Goal: Navigation & Orientation: Find specific page/section

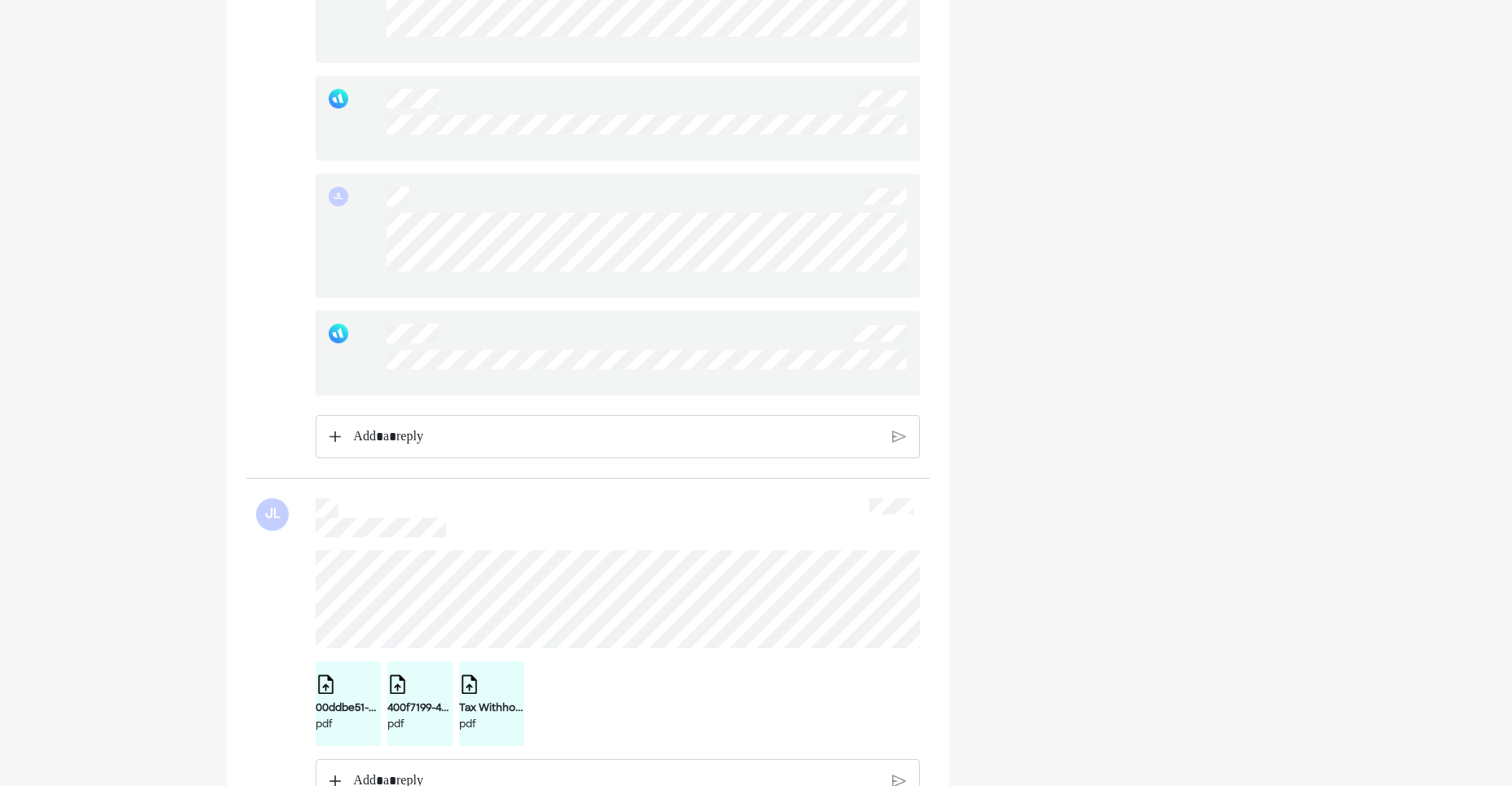
click at [166, 710] on div "Home Financial Profile Goals Inbox JL JL JL [PERSON_NAME] JL [PERSON_NAME] [PER…" at bounding box center [756, 628] width 1512 height 6148
drag, startPoint x: 159, startPoint y: 520, endPoint x: 167, endPoint y: 524, distance: 8.9
click at [159, 520] on div "Home Financial Profile Goals Inbox JL JL JL [PERSON_NAME] JL [PERSON_NAME] [PER…" at bounding box center [756, 628] width 1512 height 6148
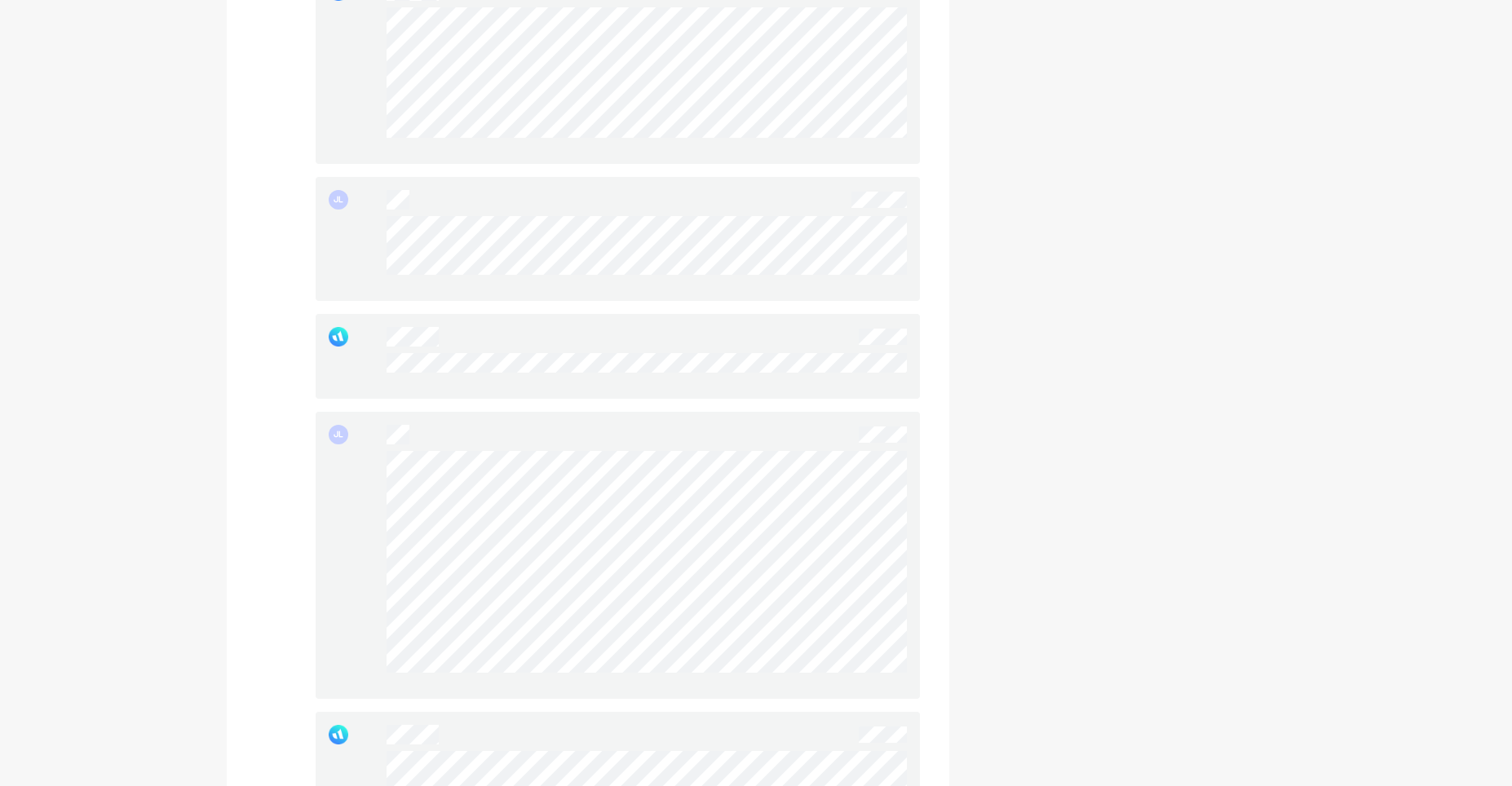
scroll to position [1060, 0]
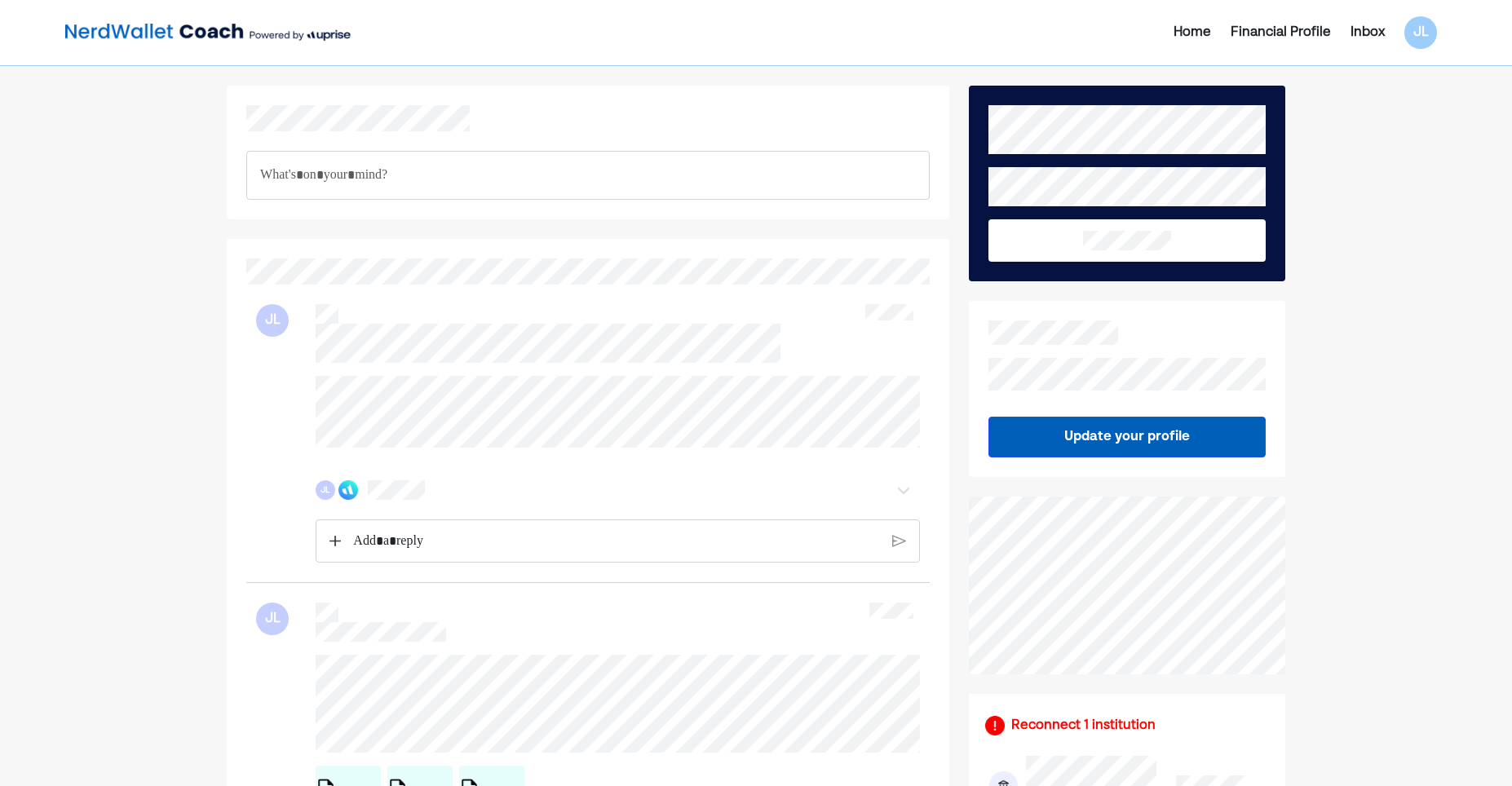
click at [287, 346] on div "JL JL" at bounding box center [588, 434] width 684 height 298
click at [308, 368] on div "JL JL" at bounding box center [588, 434] width 684 height 298
click at [288, 368] on div "JL JL" at bounding box center [588, 434] width 684 height 298
click at [302, 376] on div "JL" at bounding box center [588, 469] width 664 height 188
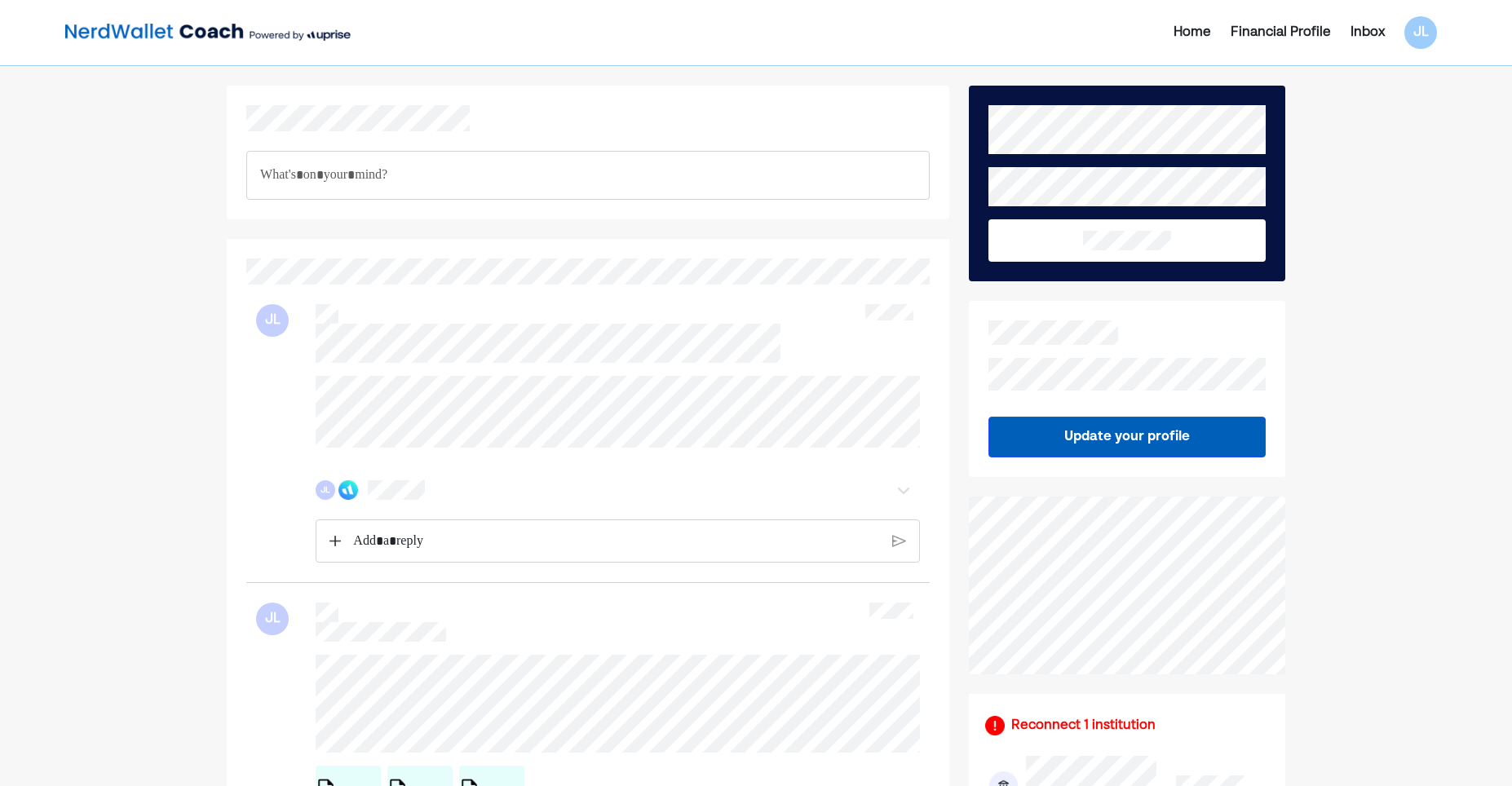
click at [310, 383] on div "JL" at bounding box center [588, 469] width 664 height 188
drag, startPoint x: 446, startPoint y: 452, endPoint x: 296, endPoint y: 371, distance: 170.5
click at [296, 371] on div "JL JL" at bounding box center [588, 434] width 684 height 298
drag, startPoint x: 296, startPoint y: 371, endPoint x: 505, endPoint y: 449, distance: 223.1
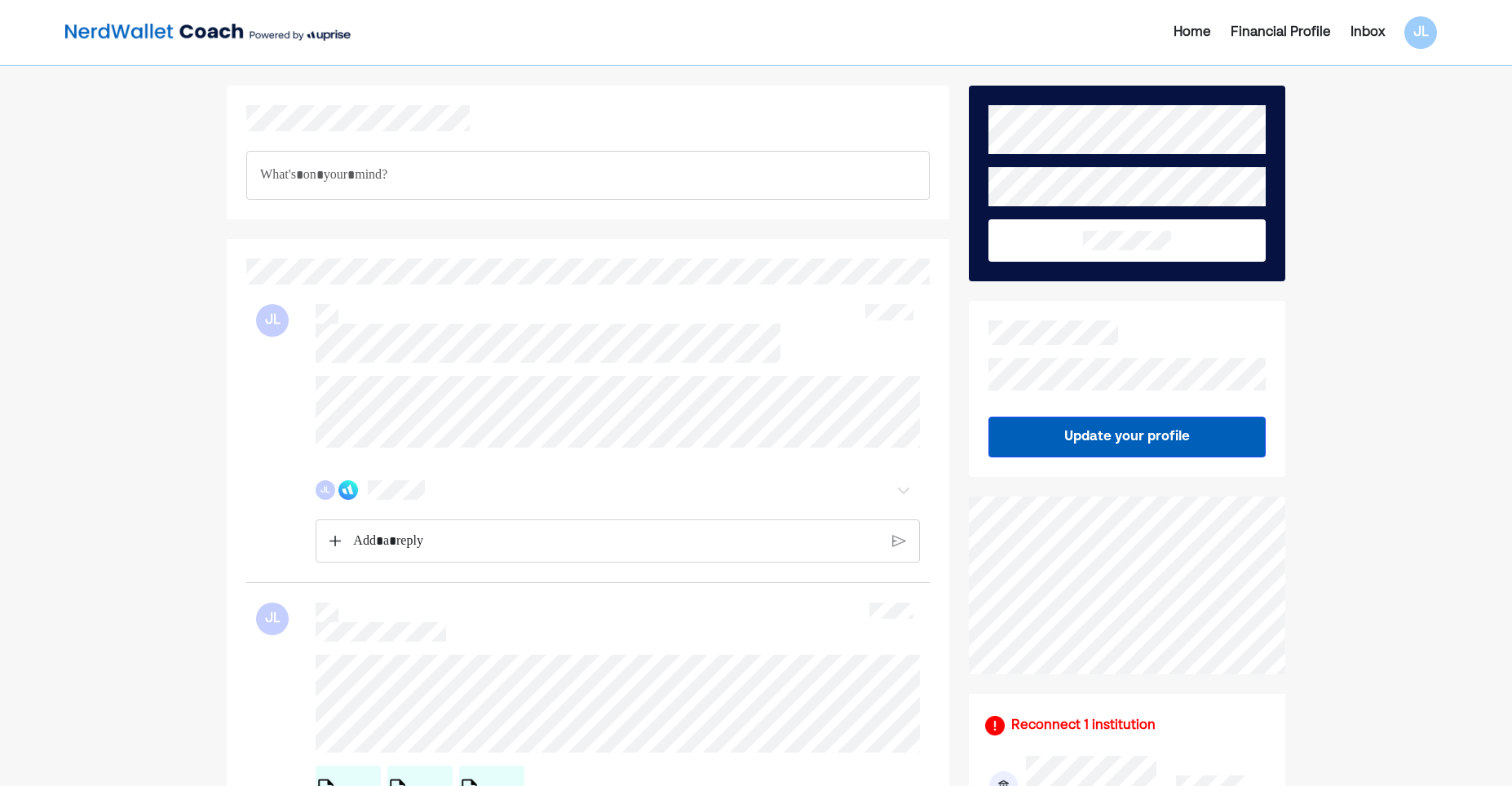
click at [505, 447] on div at bounding box center [618, 412] width 604 height 71
drag, startPoint x: 436, startPoint y: 462, endPoint x: 300, endPoint y: 368, distance: 165.3
click at [300, 368] on div "JL JL" at bounding box center [588, 434] width 684 height 298
drag, startPoint x: 393, startPoint y: 453, endPoint x: 272, endPoint y: 350, distance: 158.9
click at [272, 350] on div "JL JL" at bounding box center [588, 434] width 684 height 298
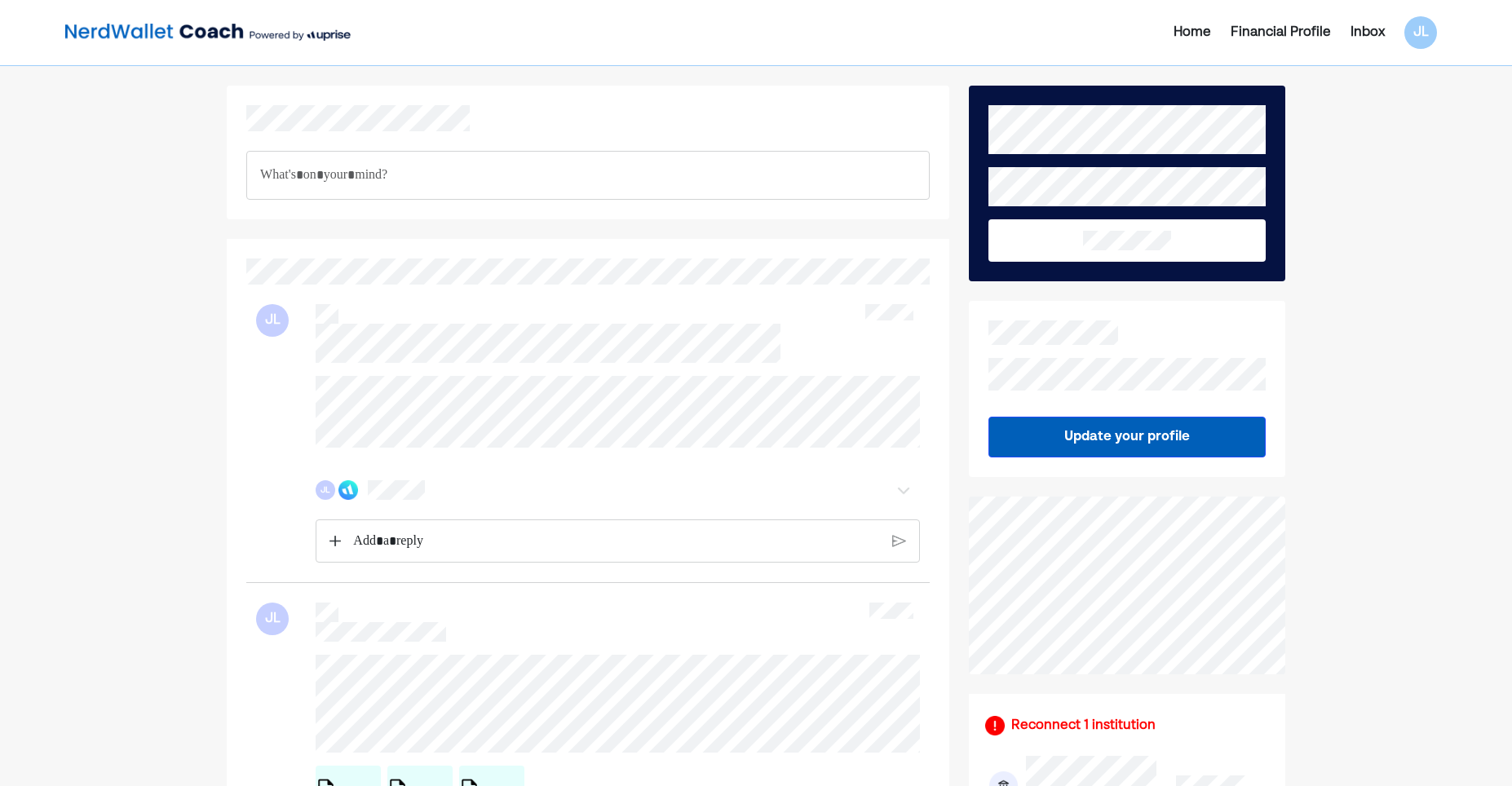
drag, startPoint x: 272, startPoint y: 350, endPoint x: 535, endPoint y: 474, distance: 290.8
click at [536, 474] on div "JL" at bounding box center [588, 469] width 664 height 188
drag, startPoint x: 468, startPoint y: 468, endPoint x: 252, endPoint y: 371, distance: 236.8
click at [252, 371] on div "JL JL" at bounding box center [588, 434] width 684 height 298
drag, startPoint x: 252, startPoint y: 371, endPoint x: 514, endPoint y: 453, distance: 274.5
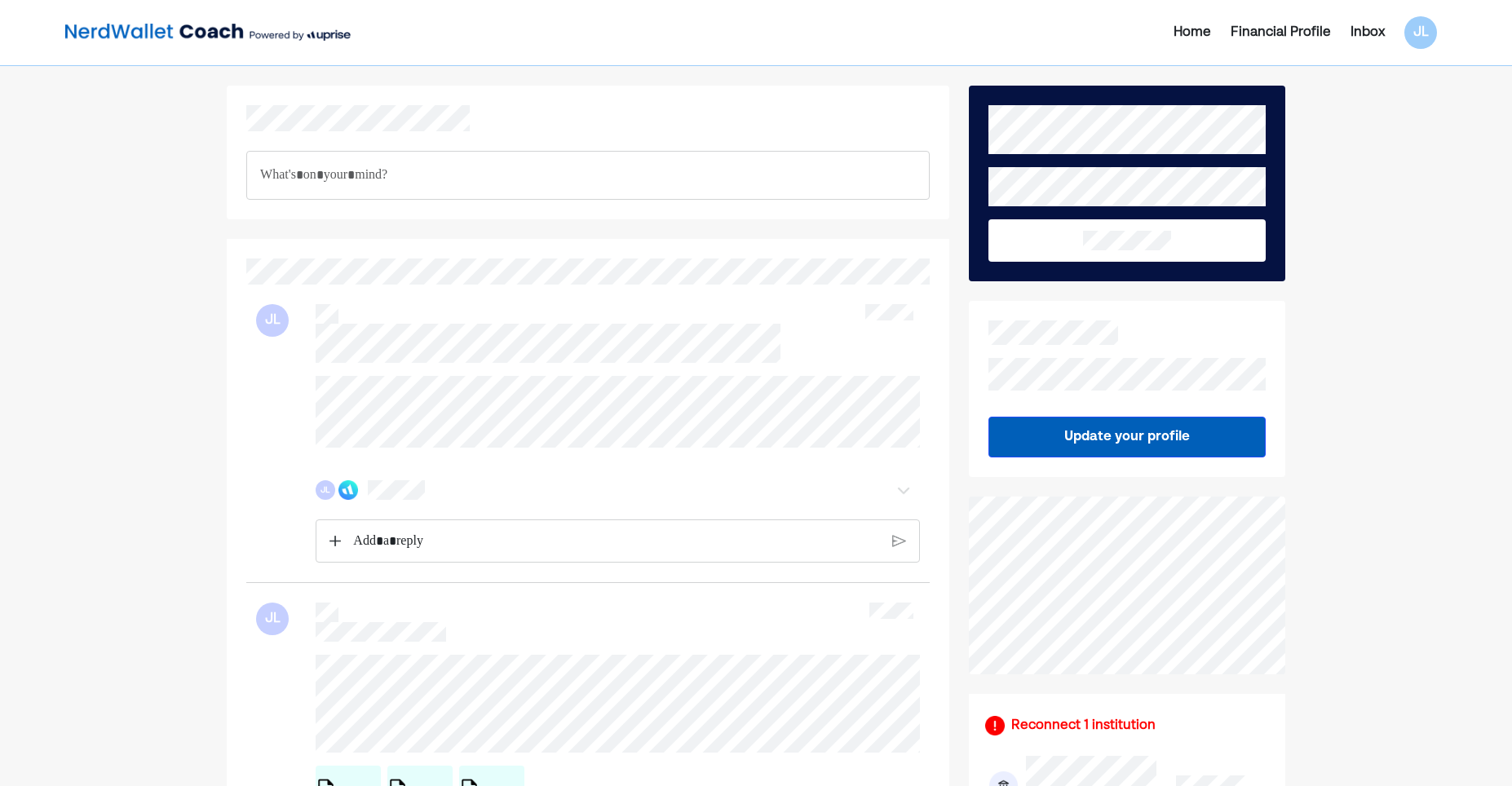
click at [522, 447] on div at bounding box center [618, 412] width 604 height 71
drag, startPoint x: 166, startPoint y: 508, endPoint x: 195, endPoint y: 501, distance: 29.8
drag, startPoint x: 83, startPoint y: 647, endPoint x: 41, endPoint y: 666, distance: 46.1
